Goal: Task Accomplishment & Management: Manage account settings

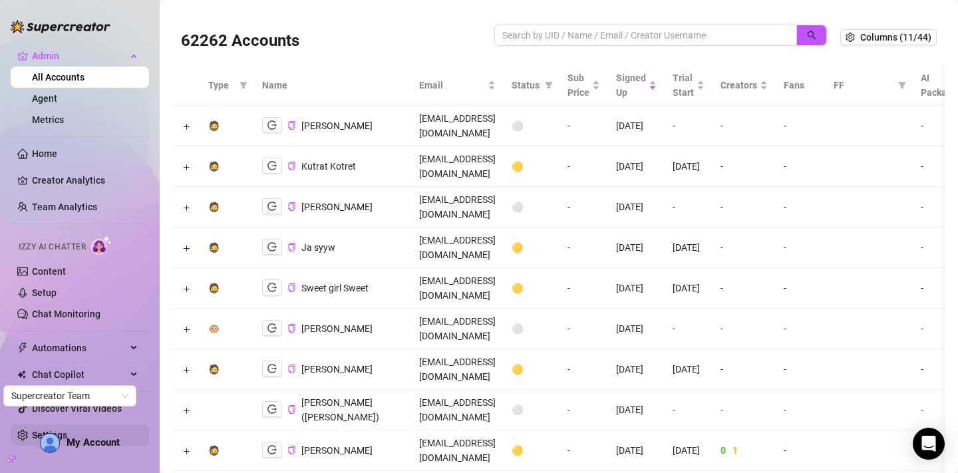
click at [64, 430] on link "Settings" at bounding box center [49, 435] width 35 height 11
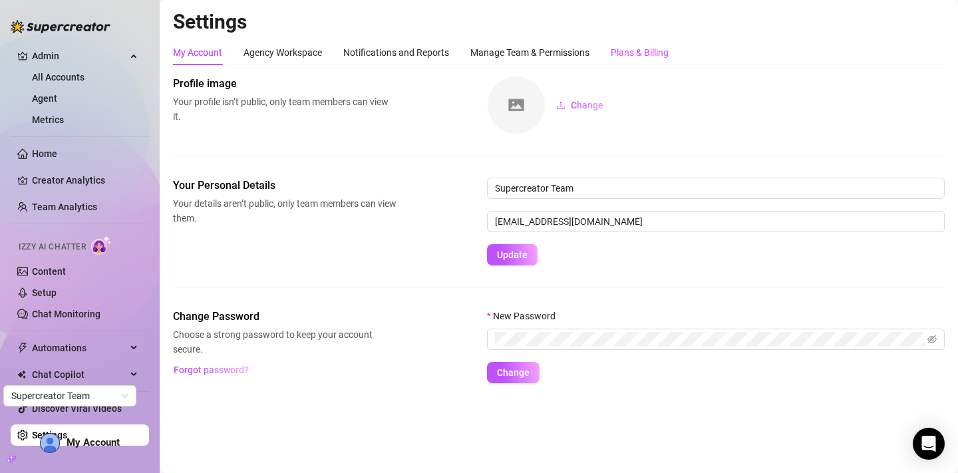
click at [646, 48] on div "Plans & Billing" at bounding box center [640, 52] width 58 height 15
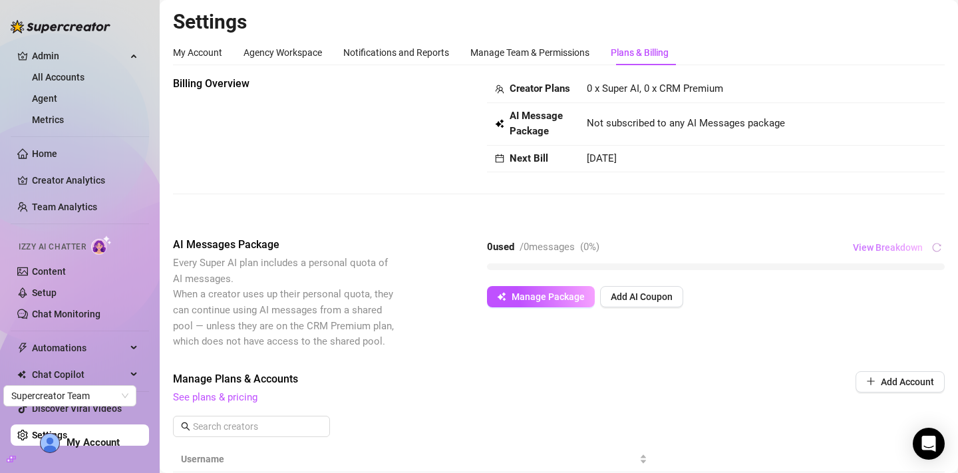
click at [880, 258] on button "View Breakdown" at bounding box center [887, 247] width 71 height 21
click at [882, 253] on span "View Breakdown" at bounding box center [888, 247] width 70 height 11
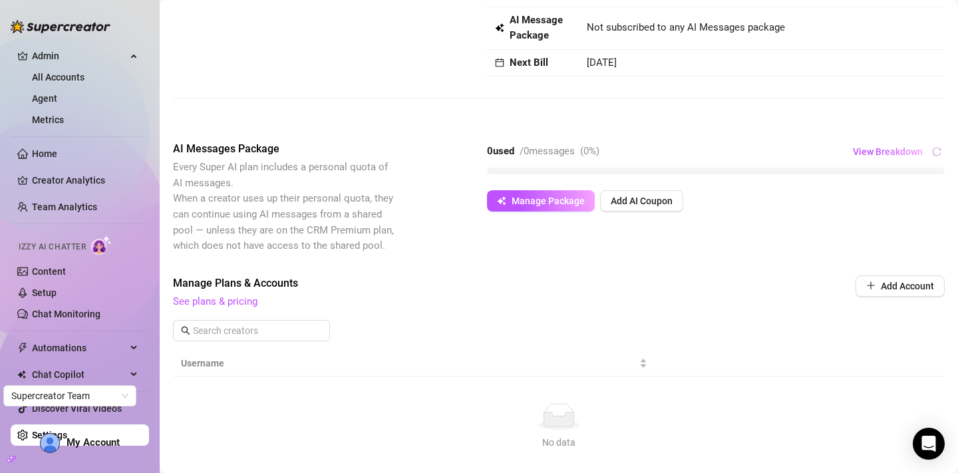
scroll to position [172, 0]
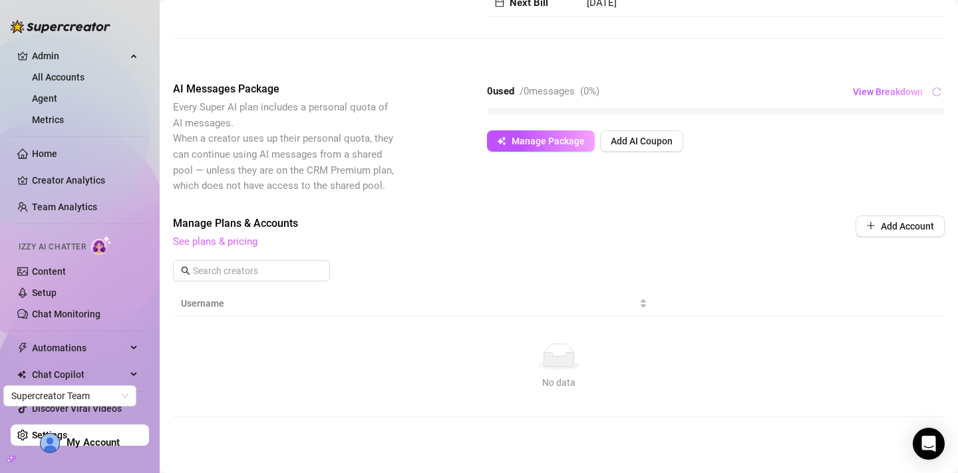
click at [247, 243] on link "See plans & pricing" at bounding box center [215, 242] width 85 height 12
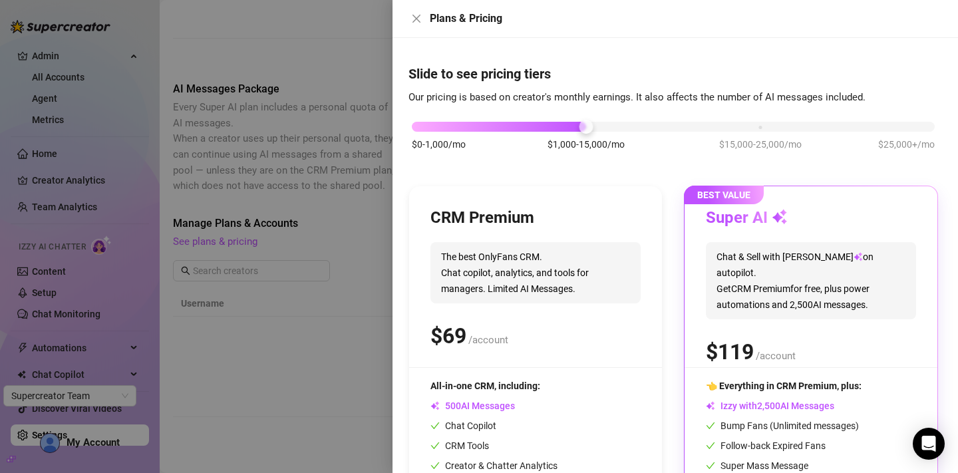
scroll to position [0, 0]
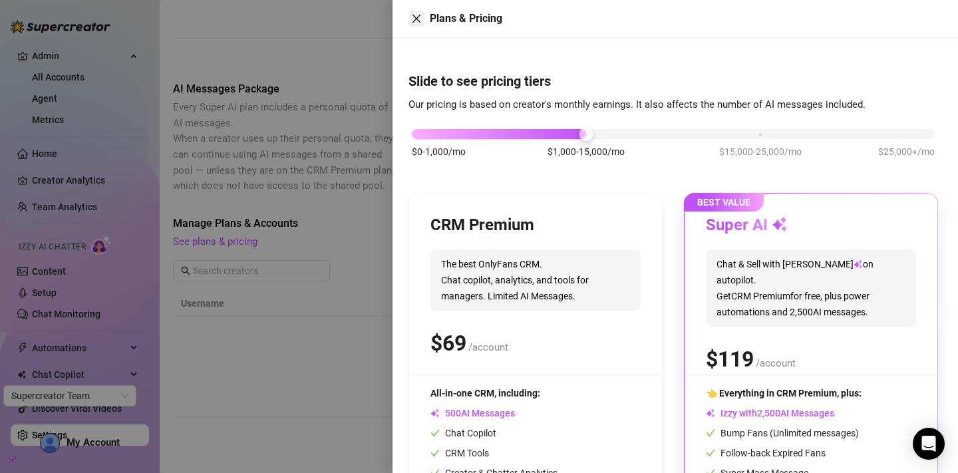
click at [415, 22] on icon "close" at bounding box center [416, 18] width 11 height 11
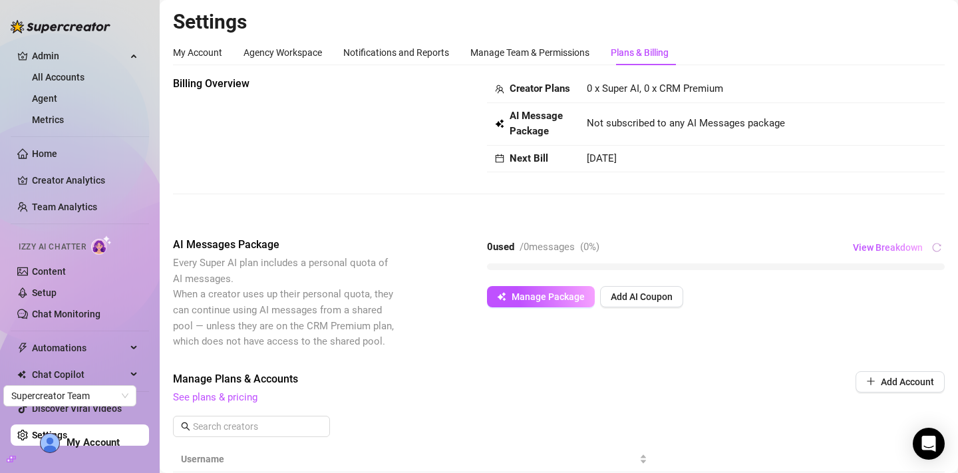
click at [598, 195] on div "Billing Overview Creator Plans 0 x Super AI, 0 x CRM Premium AI Message Package…" at bounding box center [559, 146] width 772 height 140
click at [78, 74] on link "All Accounts" at bounding box center [58, 77] width 53 height 11
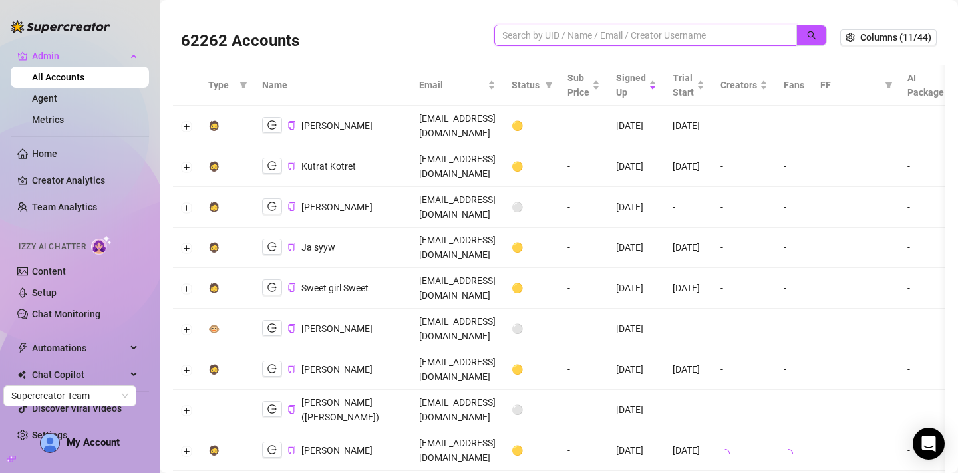
click at [540, 30] on input "search" at bounding box center [640, 35] width 276 height 15
paste input "Tz8lAHguZPYyA8sPmCGIaXov0e82"
type input "Tz8lAHguZPYyA8sPmCGIaXov0e82"
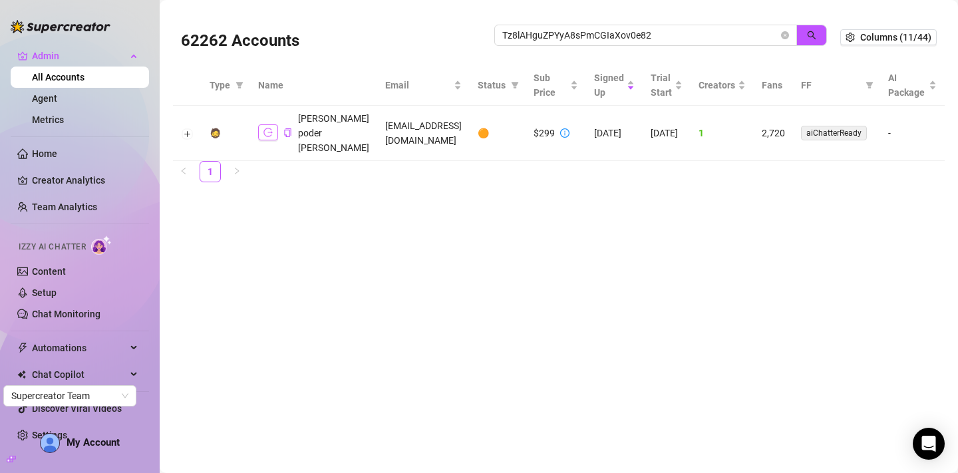
click at [269, 127] on button "button" at bounding box center [268, 132] width 20 height 16
click at [186, 136] on button "Expand row" at bounding box center [187, 133] width 11 height 11
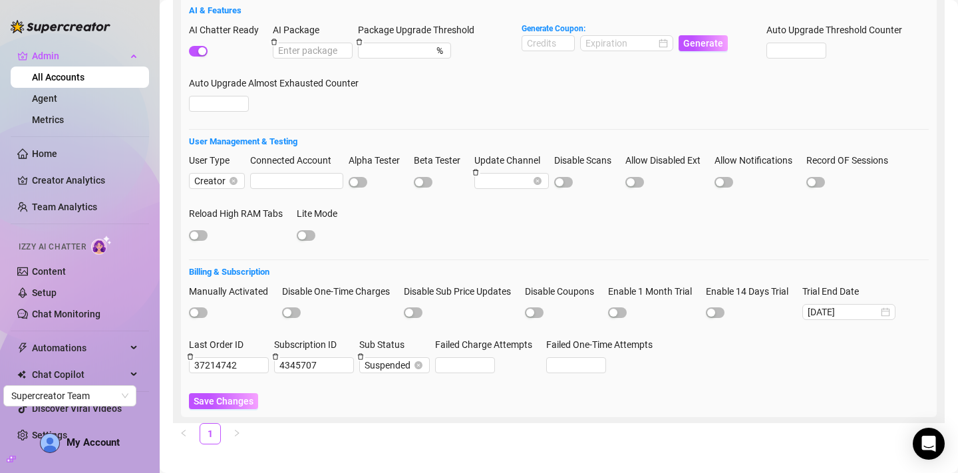
scroll to position [510, 0]
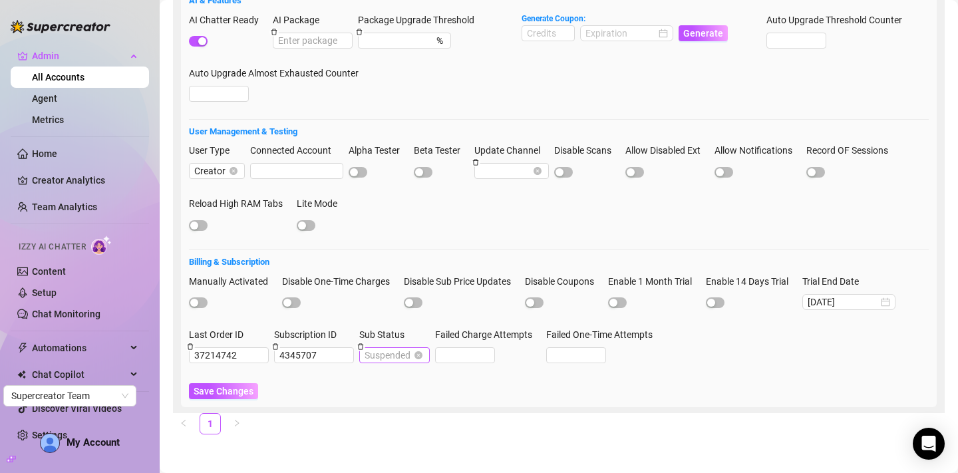
click at [410, 353] on span "Suspended" at bounding box center [395, 355] width 60 height 15
click at [443, 374] on form "Discount & Pricing UTM Tracking Info: First Touch: landingpage : console.superc…" at bounding box center [559, 100] width 740 height 600
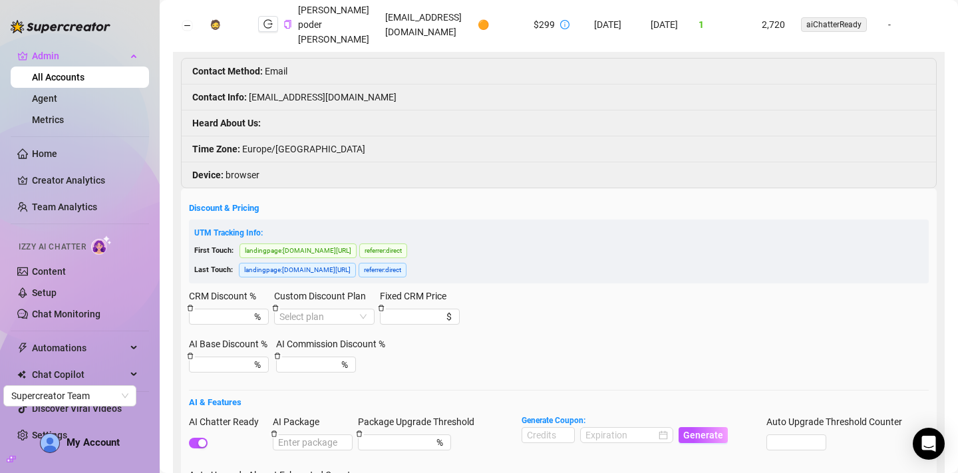
scroll to position [0, 0]
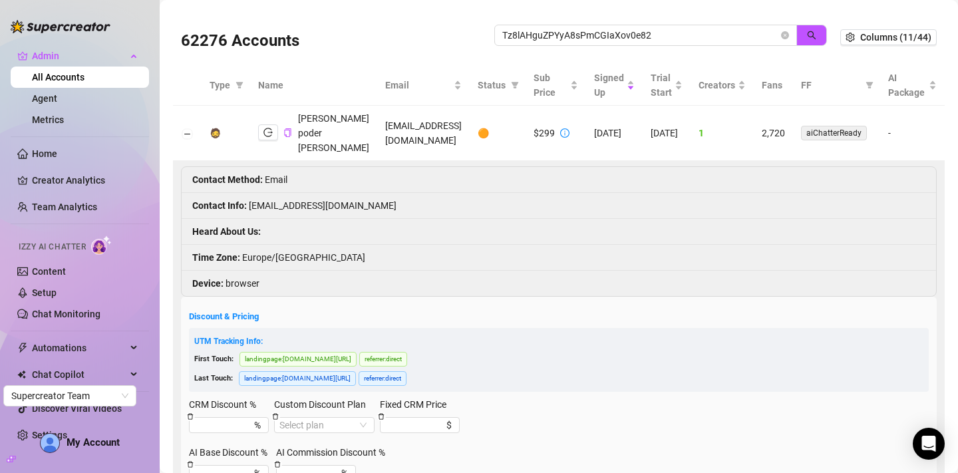
click at [560, 140] on div at bounding box center [564, 133] width 9 height 15
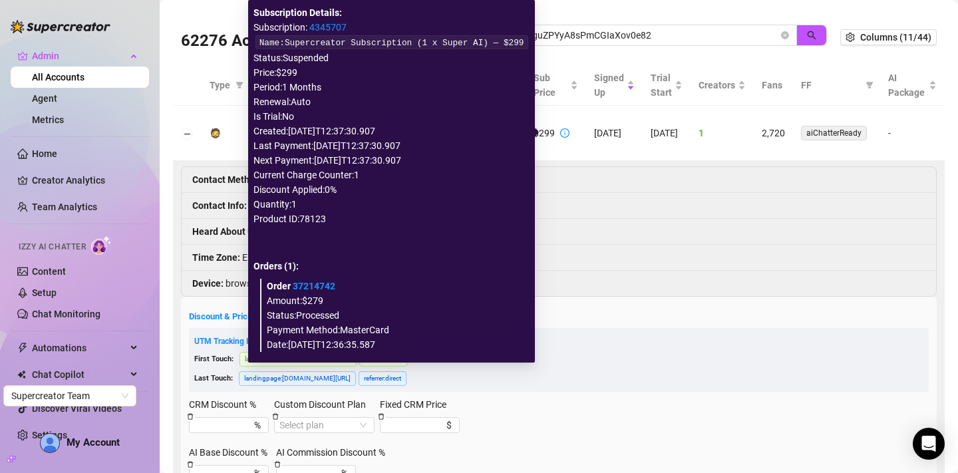
click at [560, 136] on icon "info-circle" at bounding box center [564, 132] width 9 height 9
click at [333, 28] on link "4345707" at bounding box center [327, 27] width 37 height 11
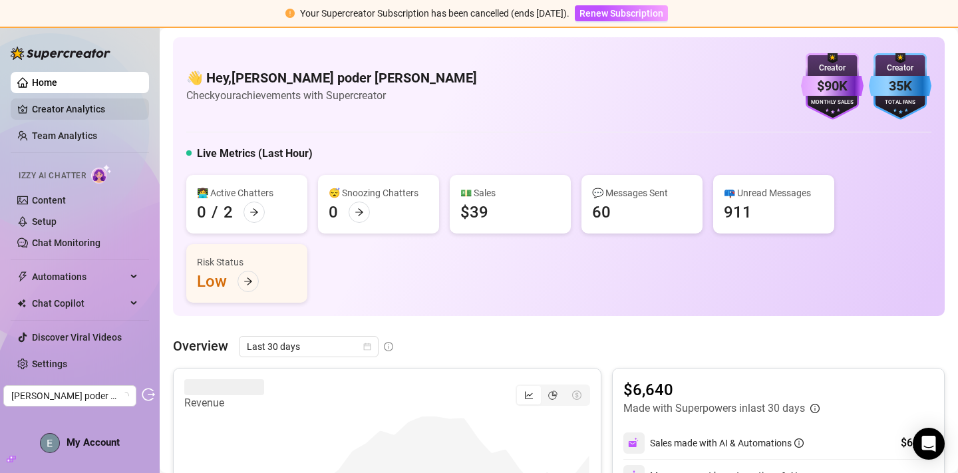
click at [51, 112] on link "Creator Analytics" at bounding box center [85, 108] width 106 height 21
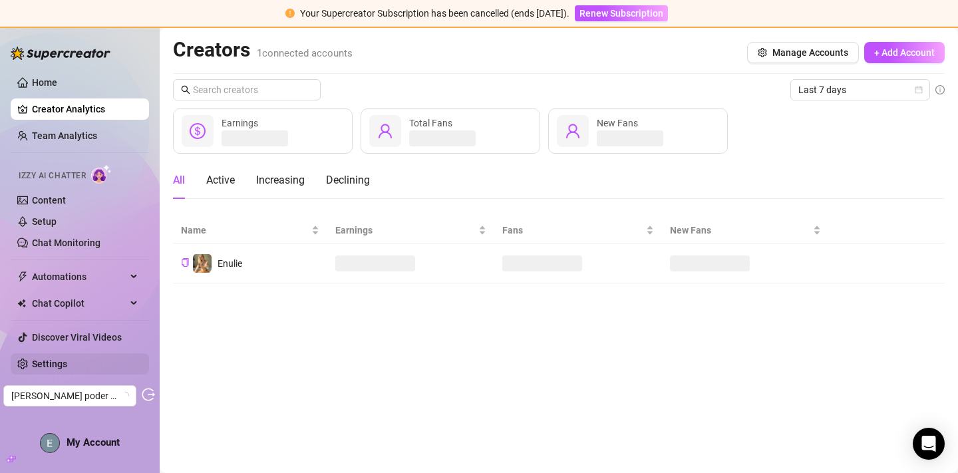
click at [67, 359] on link "Settings" at bounding box center [49, 364] width 35 height 11
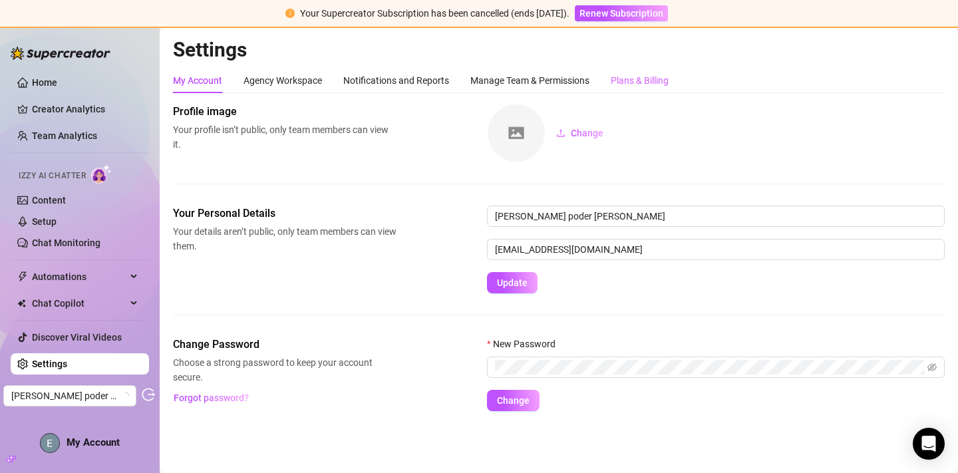
click at [650, 72] on div "Plans & Billing" at bounding box center [640, 80] width 58 height 25
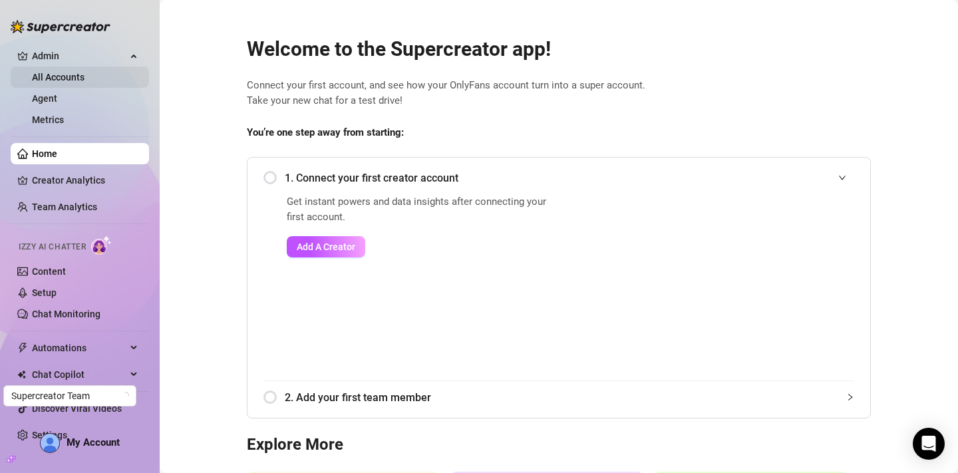
click at [76, 75] on link "All Accounts" at bounding box center [58, 77] width 53 height 11
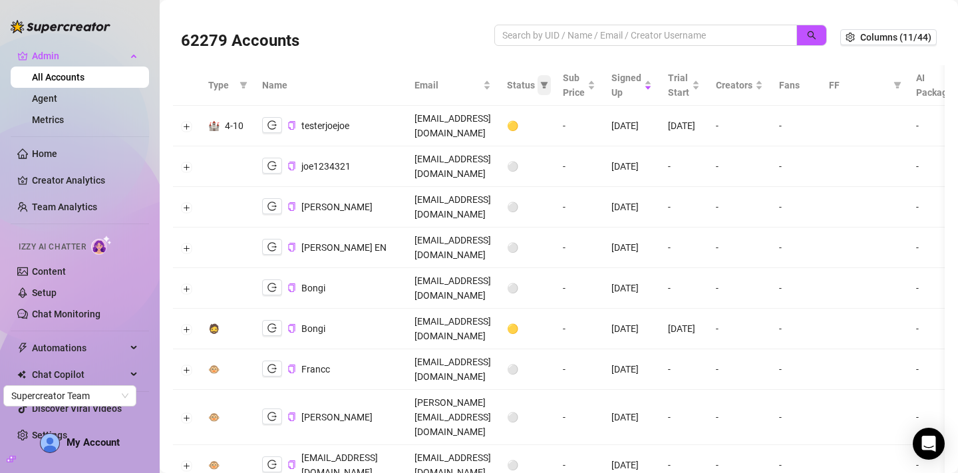
click at [548, 83] on icon "filter" at bounding box center [544, 85] width 7 height 7
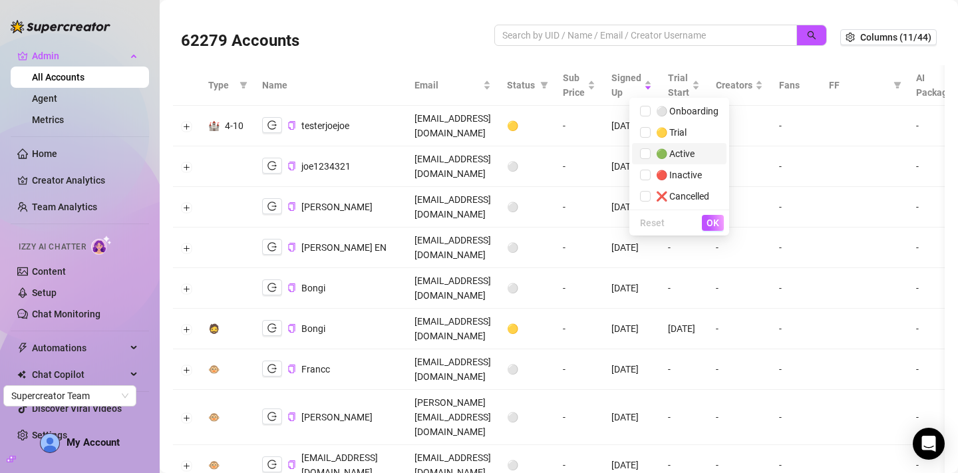
click at [690, 162] on li "🟢 Active" at bounding box center [679, 153] width 94 height 21
checkbox input "true"
click at [713, 220] on span "OK" at bounding box center [713, 223] width 13 height 11
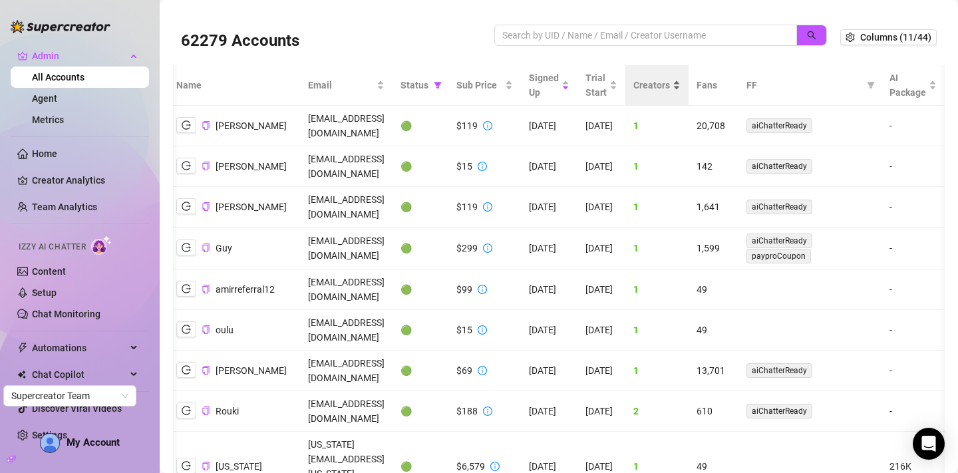
scroll to position [0, 224]
click at [869, 87] on icon "filter" at bounding box center [871, 85] width 8 height 8
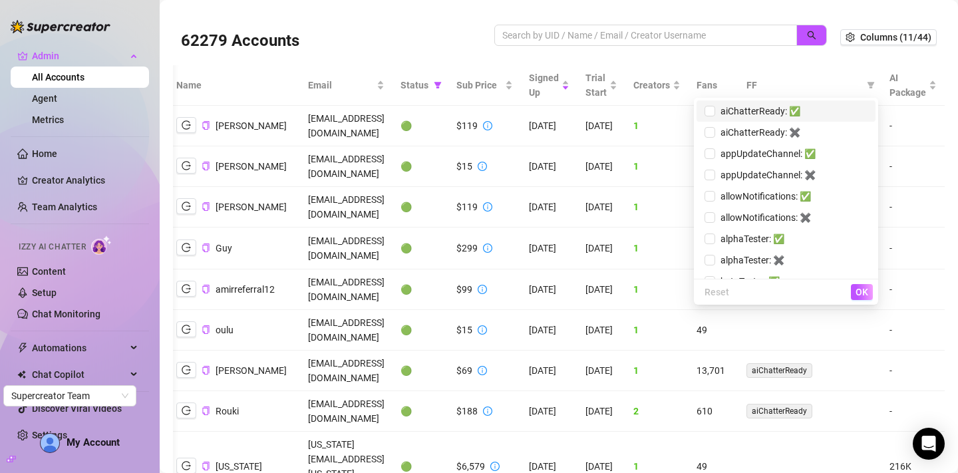
click at [765, 114] on span "aiChatterReady: ✅" at bounding box center [757, 111] width 85 height 11
checkbox input "true"
click at [858, 291] on span "OK" at bounding box center [862, 292] width 13 height 11
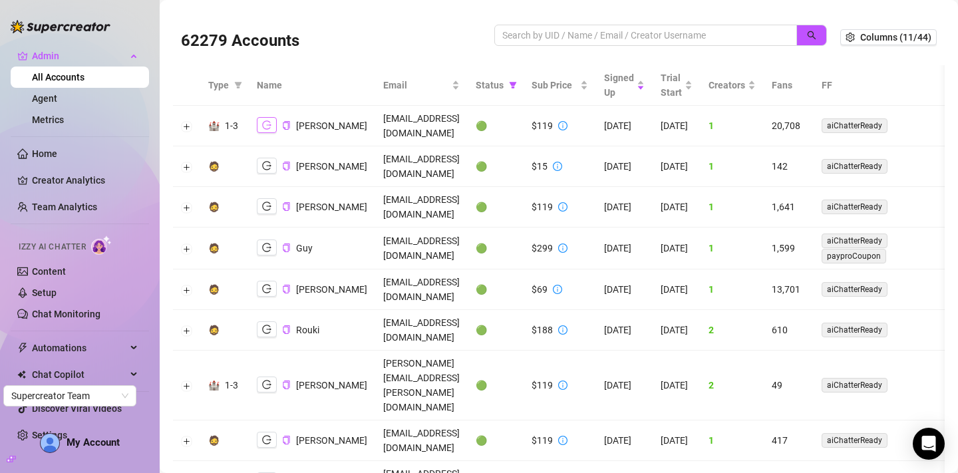
click at [270, 120] on icon "logout" at bounding box center [266, 124] width 9 height 9
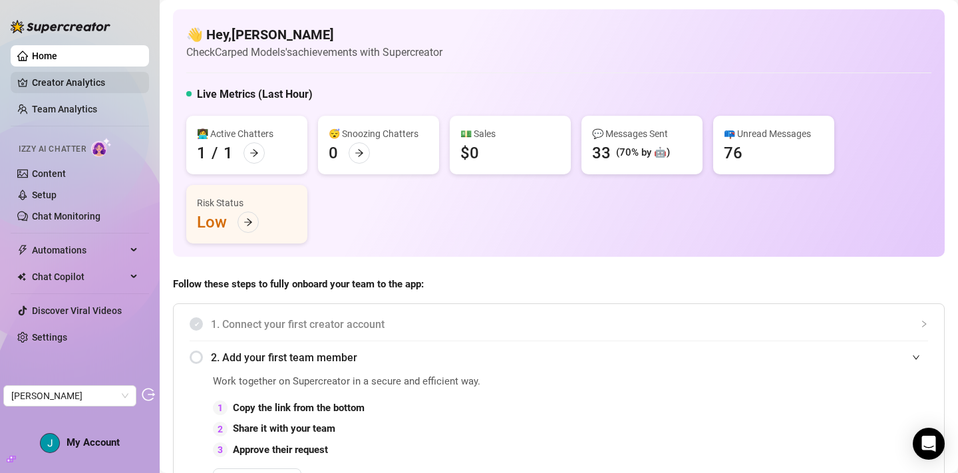
click at [92, 83] on link "Creator Analytics" at bounding box center [85, 82] width 106 height 21
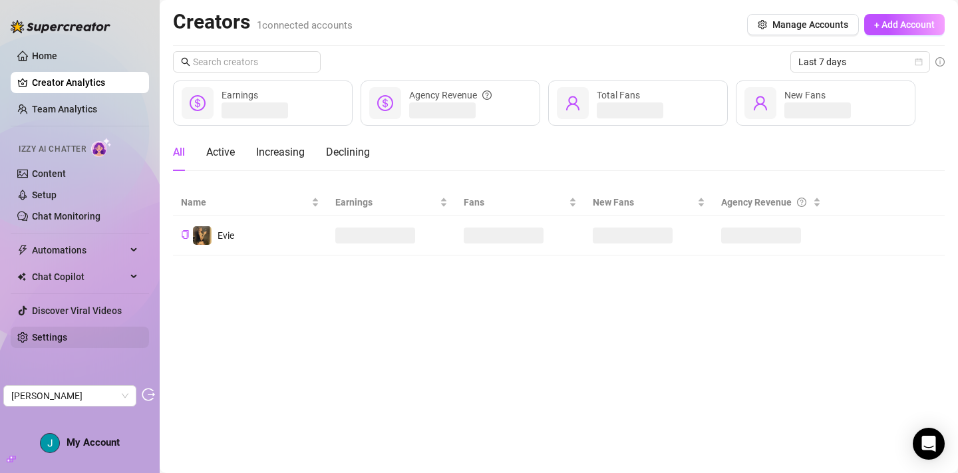
click at [67, 339] on link "Settings" at bounding box center [49, 337] width 35 height 11
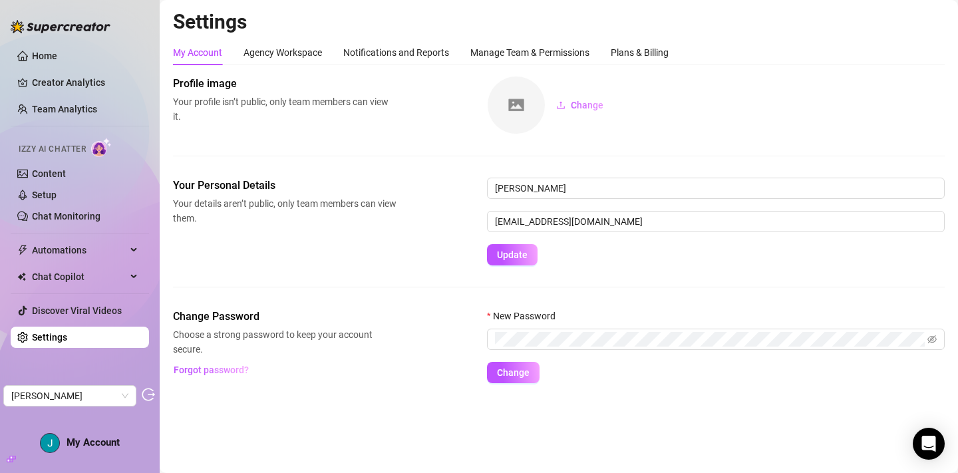
click at [675, 45] on div "My Account Agency Workspace Notifications and Reports Manage Team & Permissions…" at bounding box center [559, 52] width 772 height 25
click at [640, 67] on div "My Account Agency Workspace Notifications and Reports Manage Team & Permissions…" at bounding box center [559, 211] width 772 height 343
click at [640, 63] on div "Plans & Billing" at bounding box center [640, 52] width 58 height 25
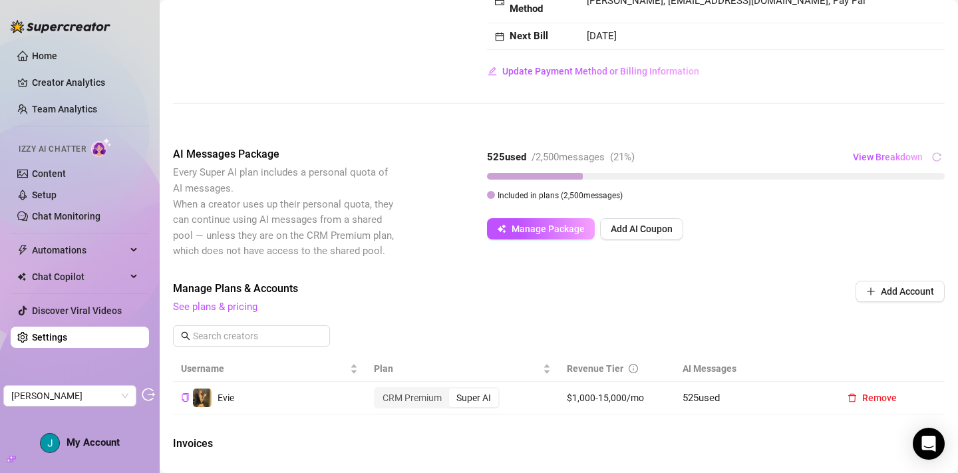
scroll to position [166, 0]
click at [596, 75] on span "Update Payment Method or Billing Information" at bounding box center [600, 70] width 197 height 11
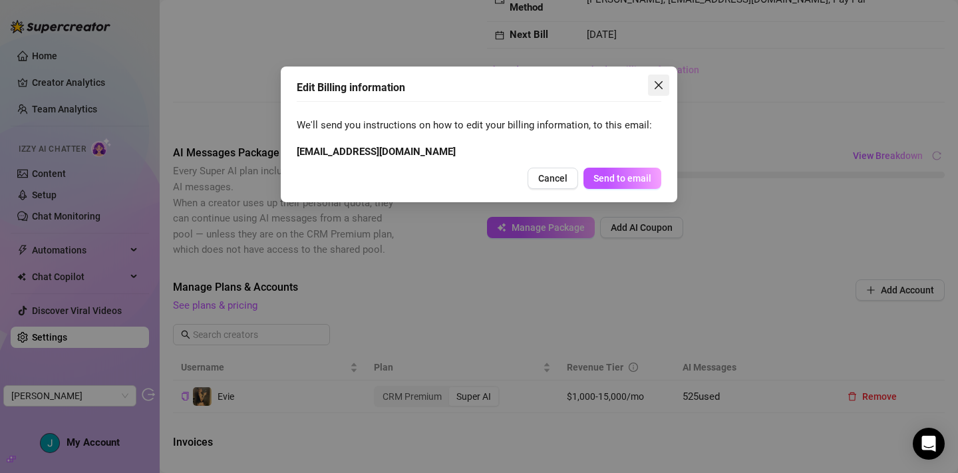
click at [659, 80] on icon "close" at bounding box center [658, 85] width 11 height 11
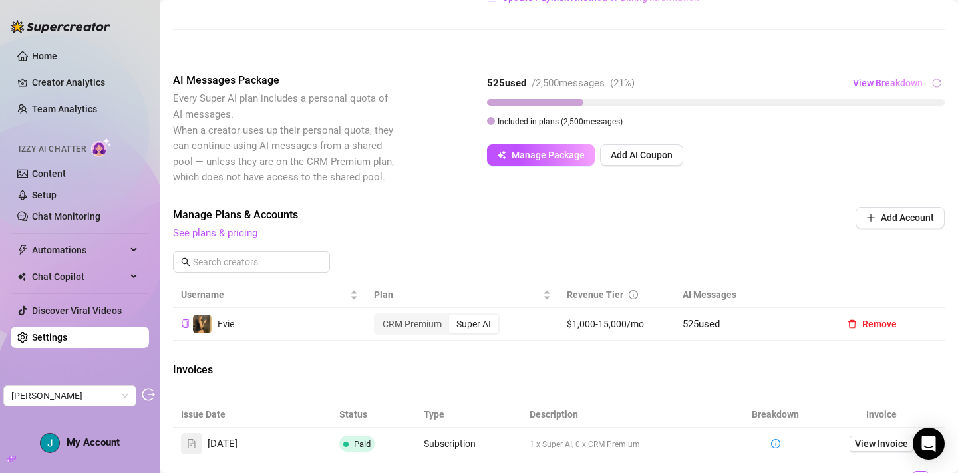
scroll to position [252, 0]
